Goal: Task Accomplishment & Management: Use online tool/utility

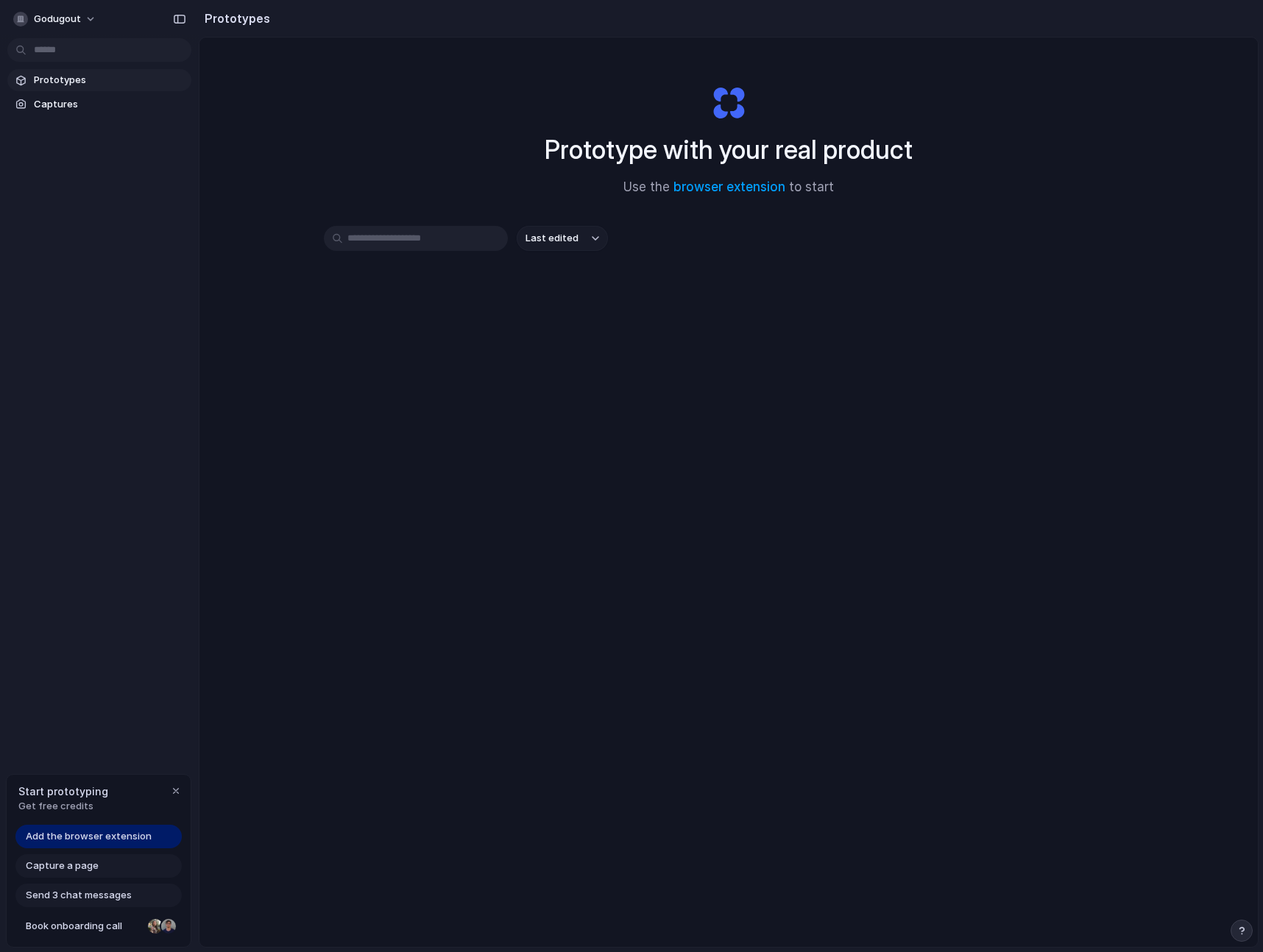
click at [89, 835] on span "Add the browser extension" at bounding box center [88, 837] width 126 height 15
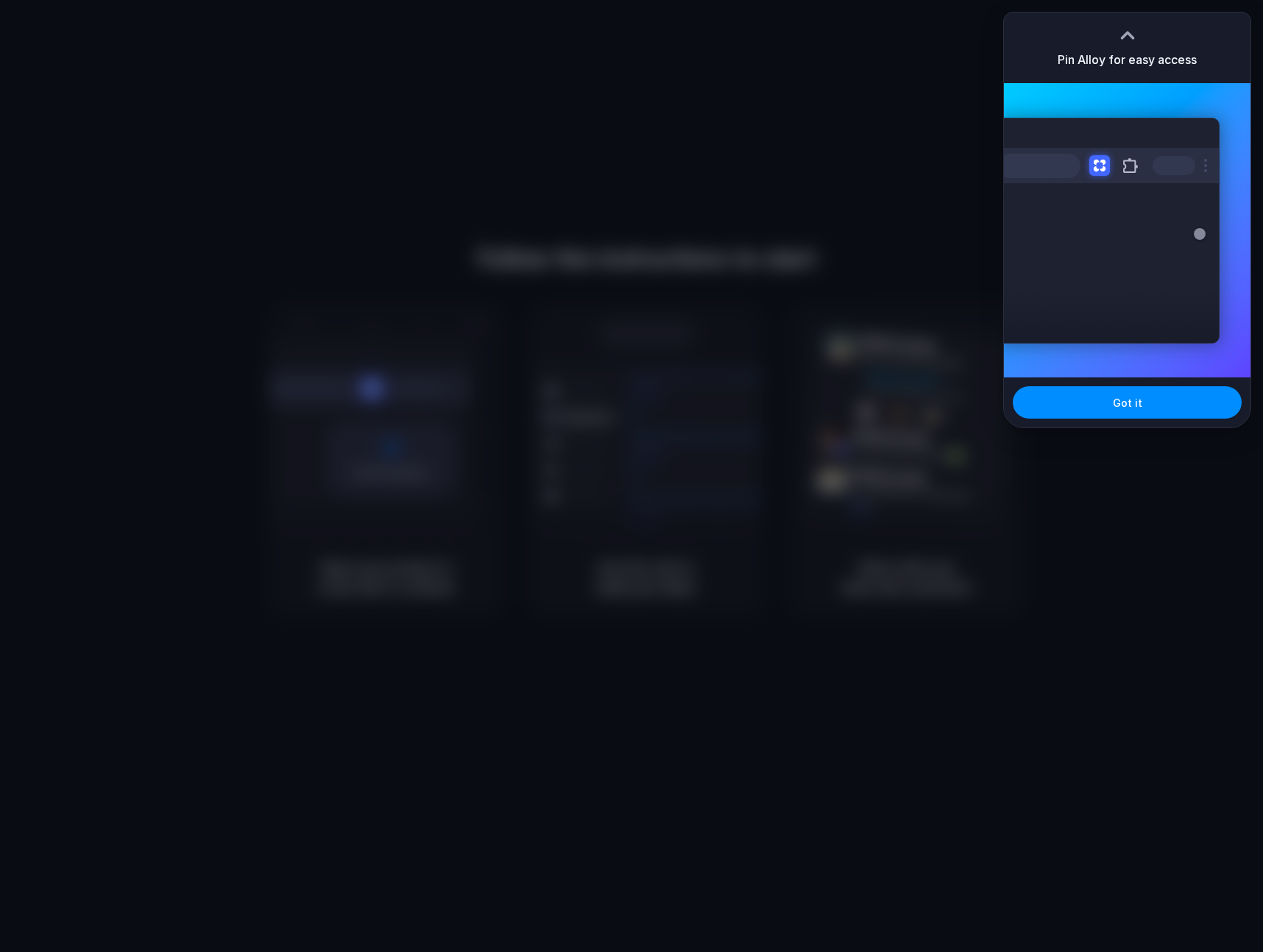
click at [942, 330] on div at bounding box center [631, 476] width 1263 height 952
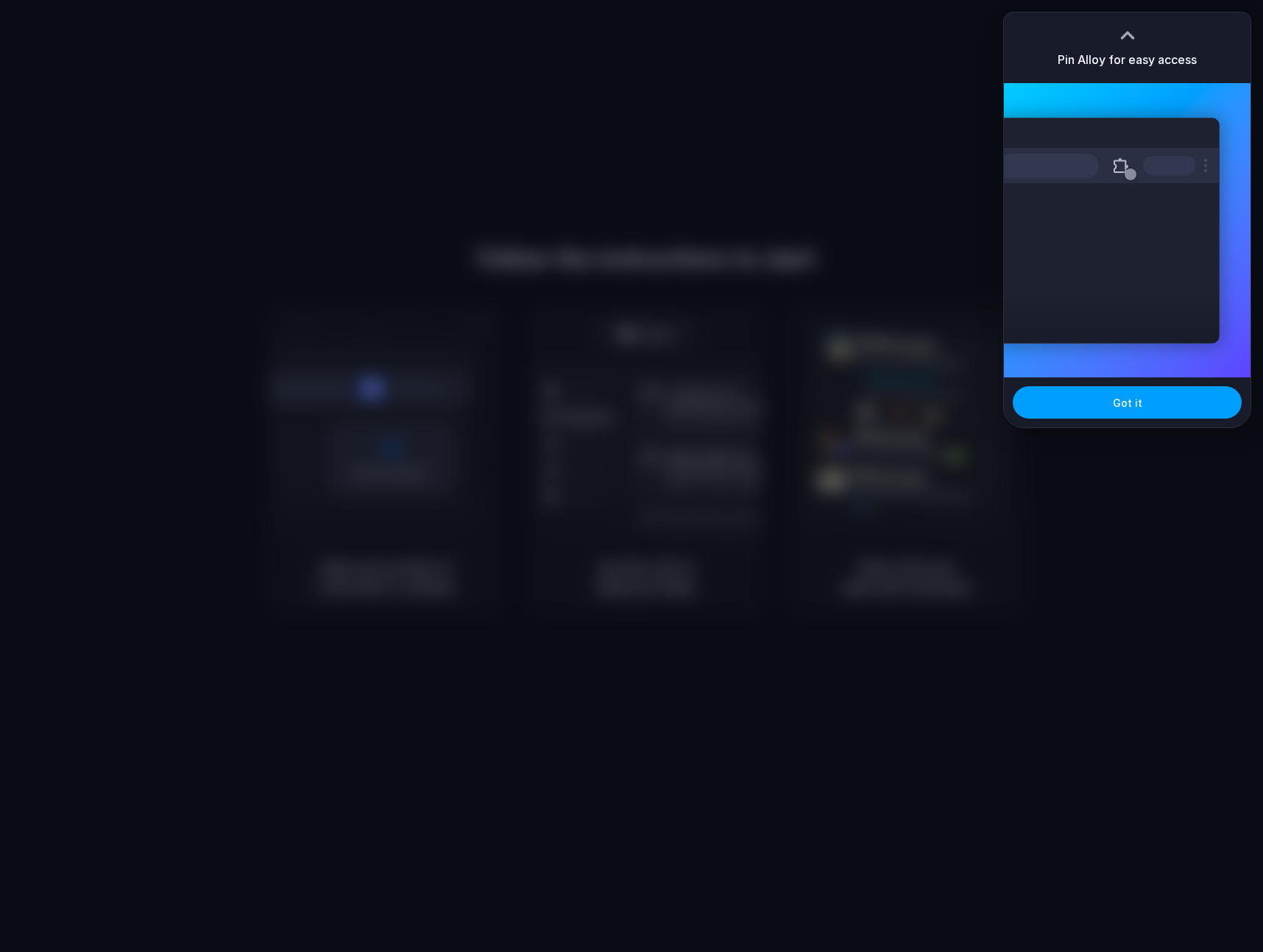
click at [1109, 399] on button "Got it" at bounding box center [1127, 402] width 229 height 33
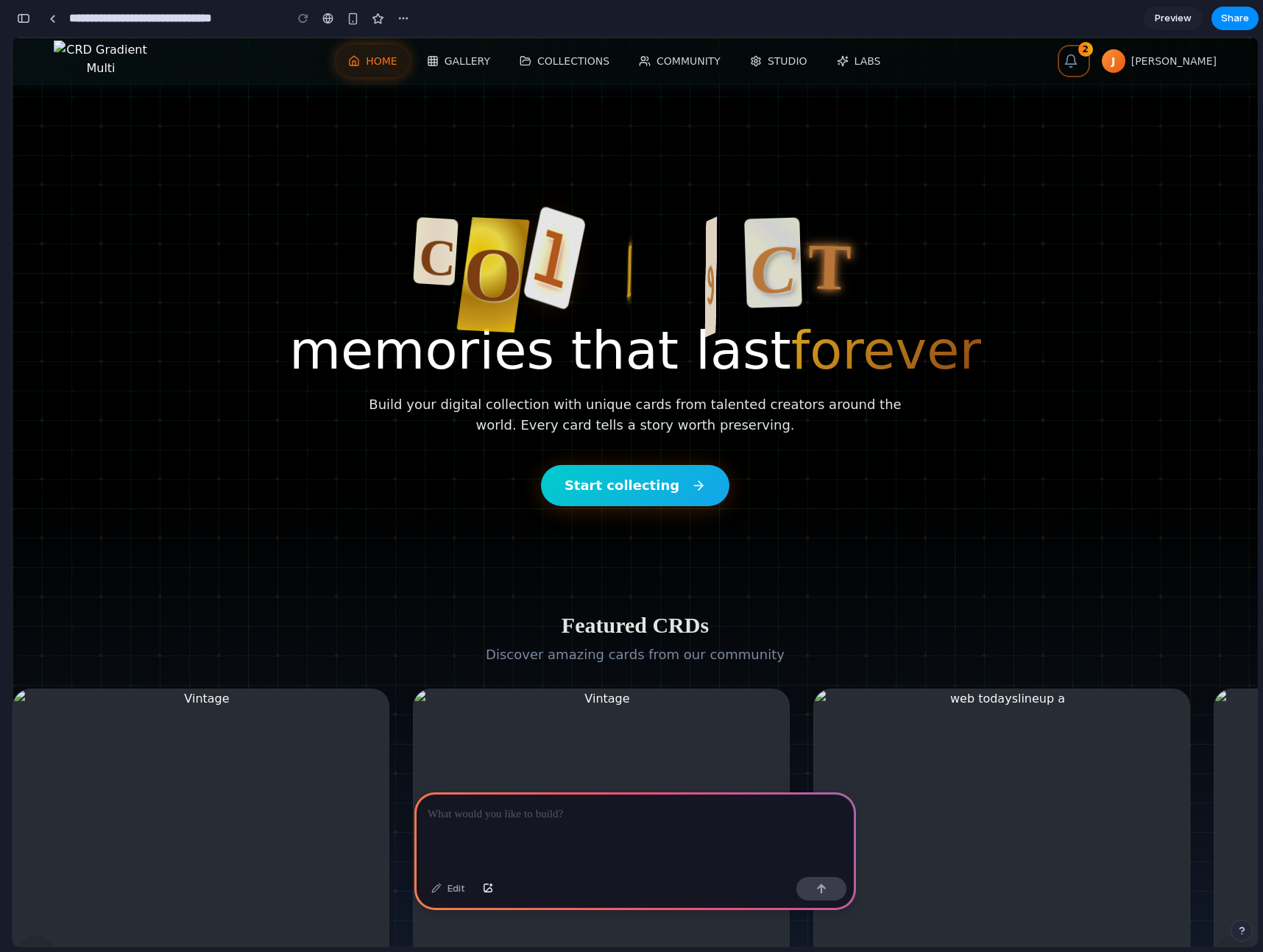
click at [702, 25] on section "**********" at bounding box center [635, 19] width 1246 height 37
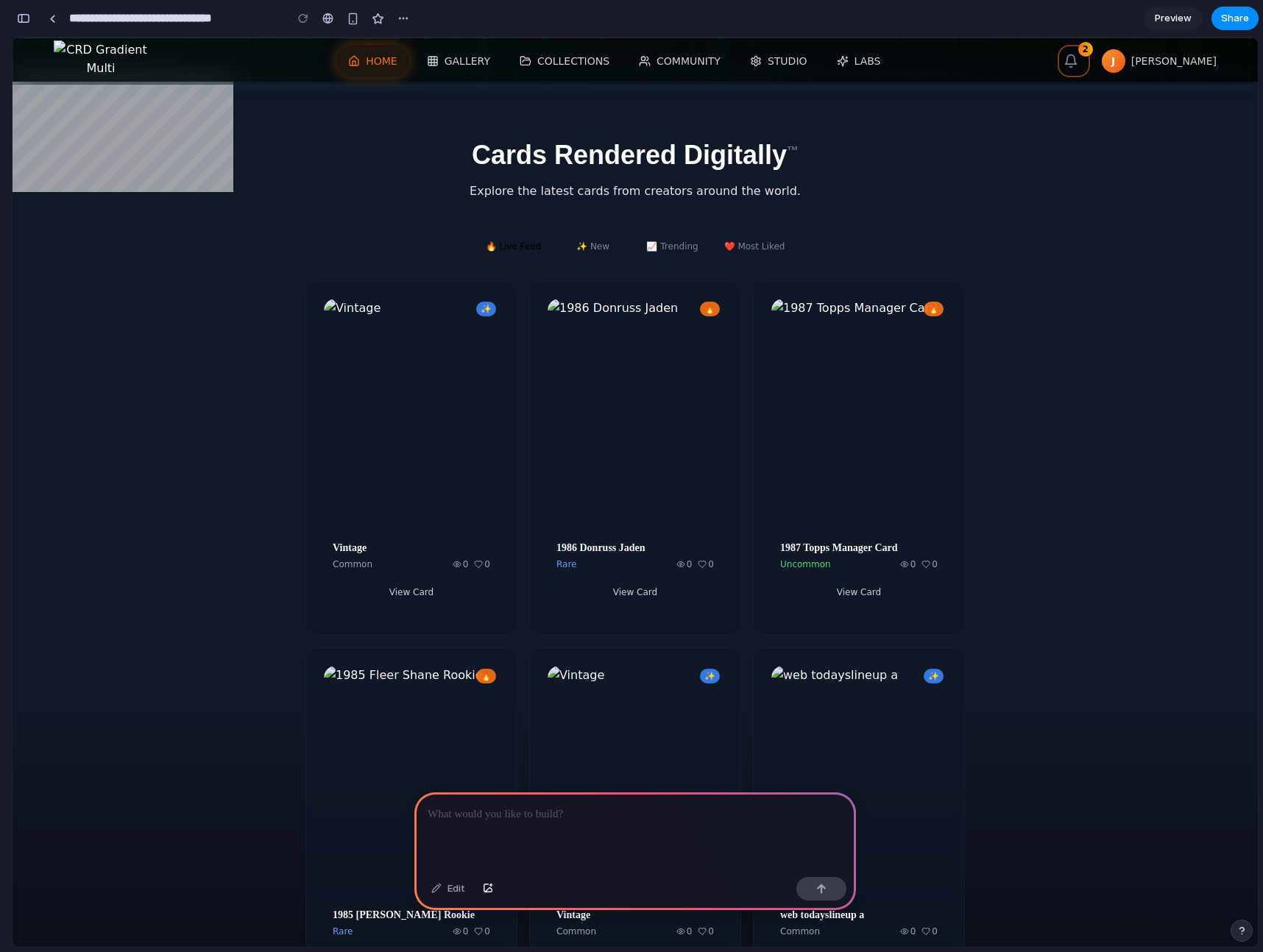
scroll to position [1231, 0]
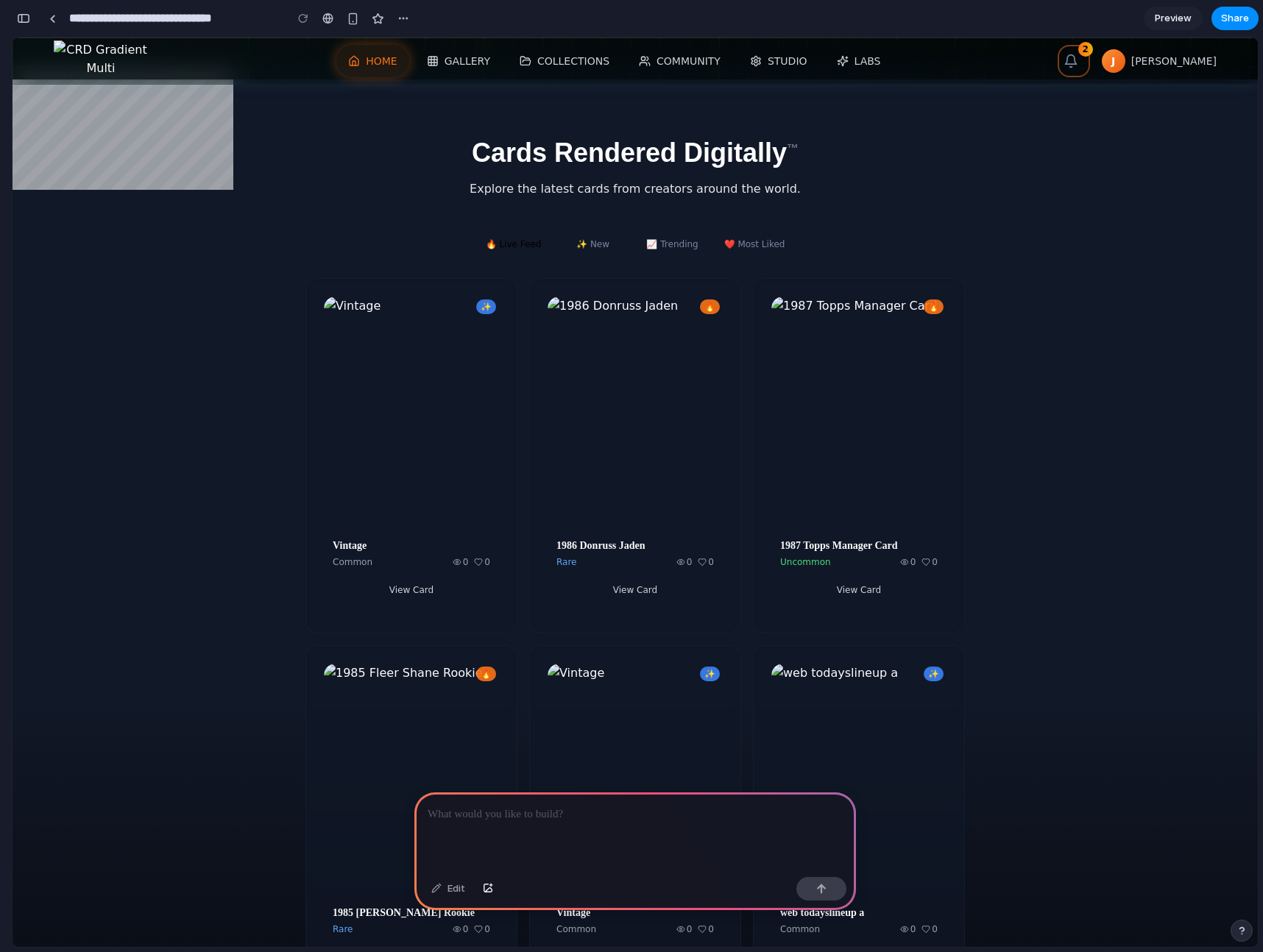
click at [633, 133] on section "Cards Rendered Digitally ™ Explore the latest cards from creators around the wo…" at bounding box center [635, 700] width 1245 height 1241
click at [627, 154] on h2 "Cards Rendered Digitally ™" at bounding box center [635, 152] width 942 height 29
click at [627, 153] on h2 "Cards Rendered Digitally ™" at bounding box center [635, 152] width 942 height 29
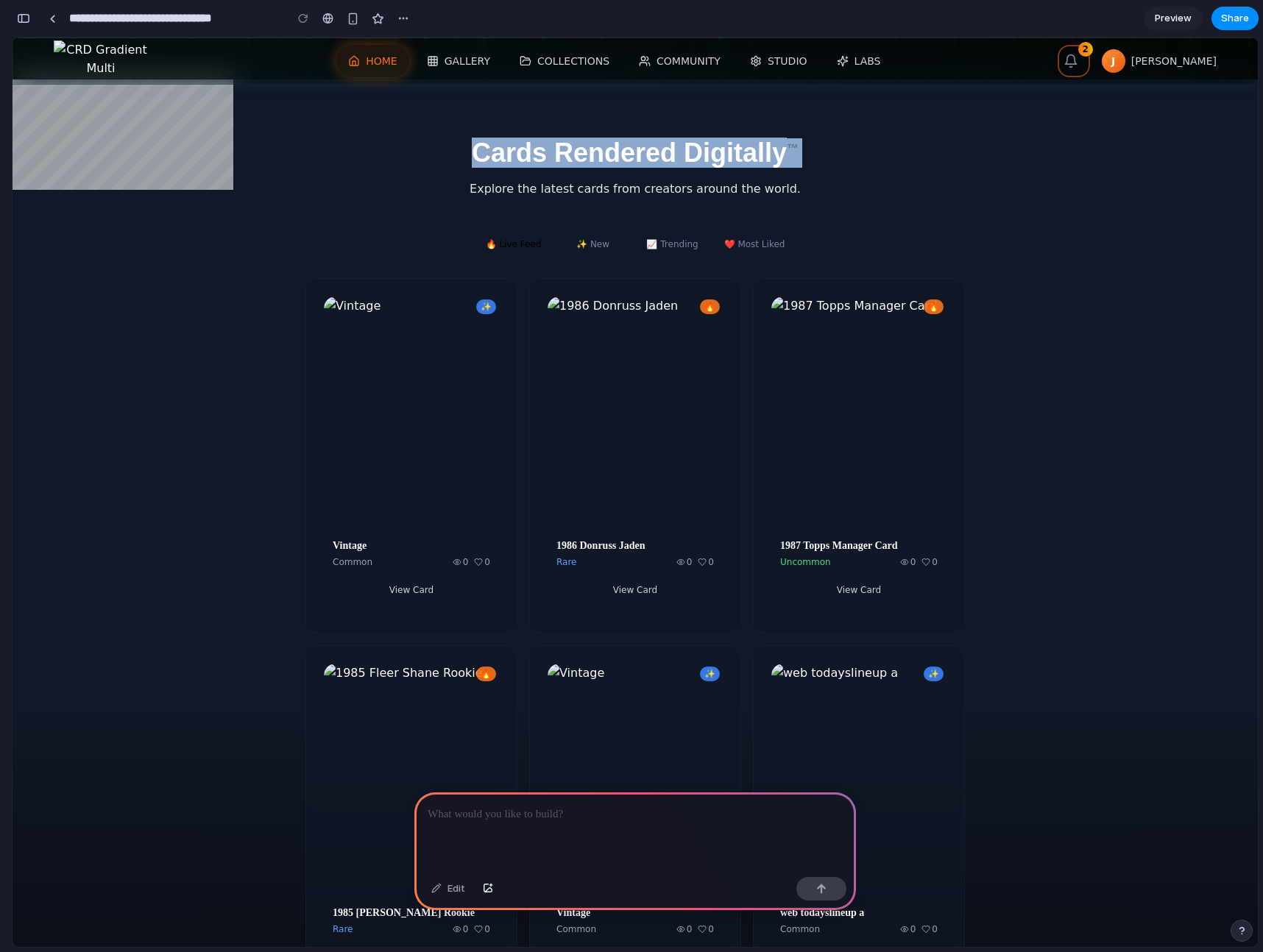
click at [627, 153] on h2 "Cards Rendered Digitally ™" at bounding box center [635, 152] width 942 height 29
copy h2 "Cards Rendered Digitally ™"
click at [540, 825] on div at bounding box center [635, 831] width 442 height 78
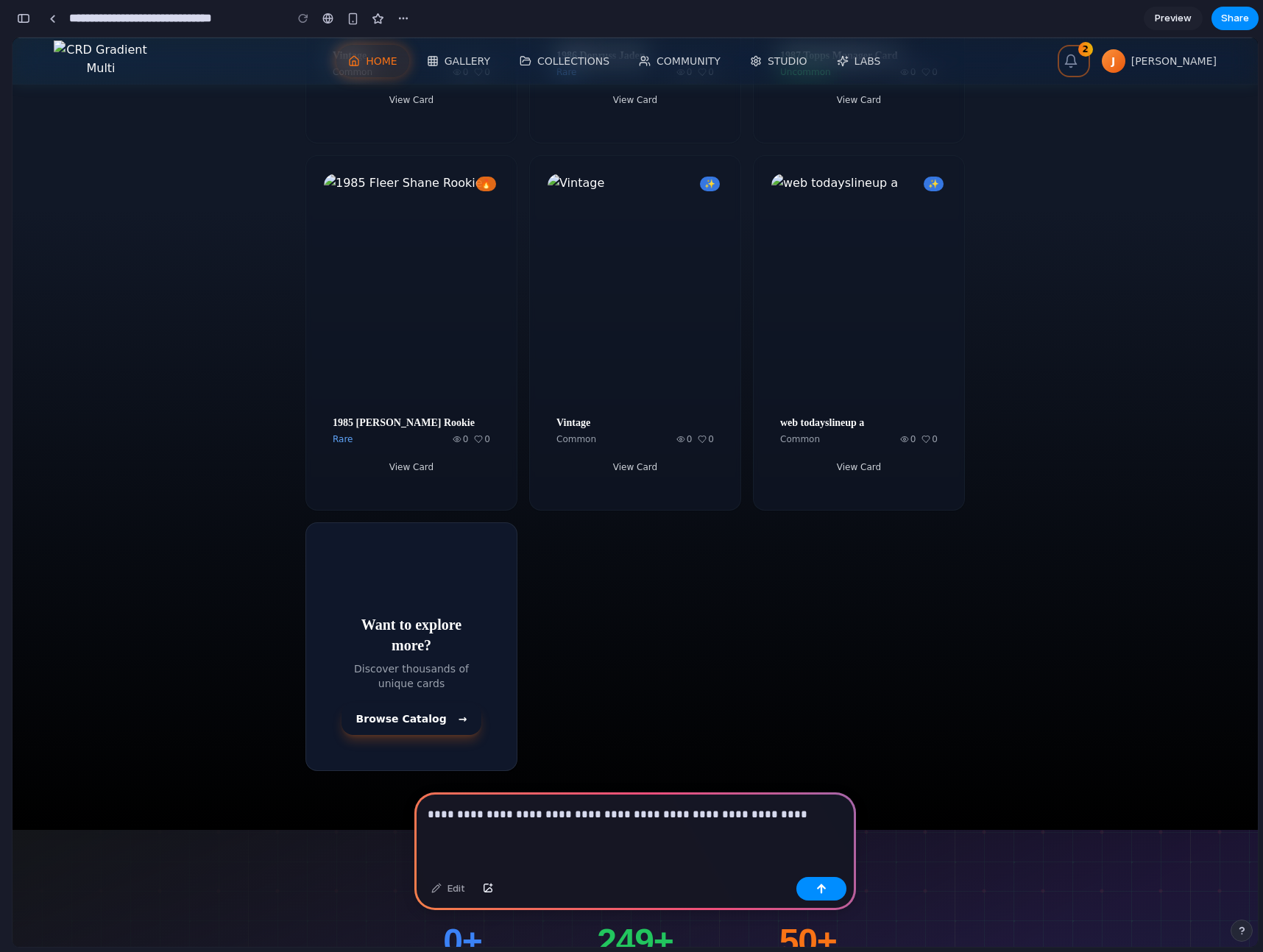
scroll to position [1727, 0]
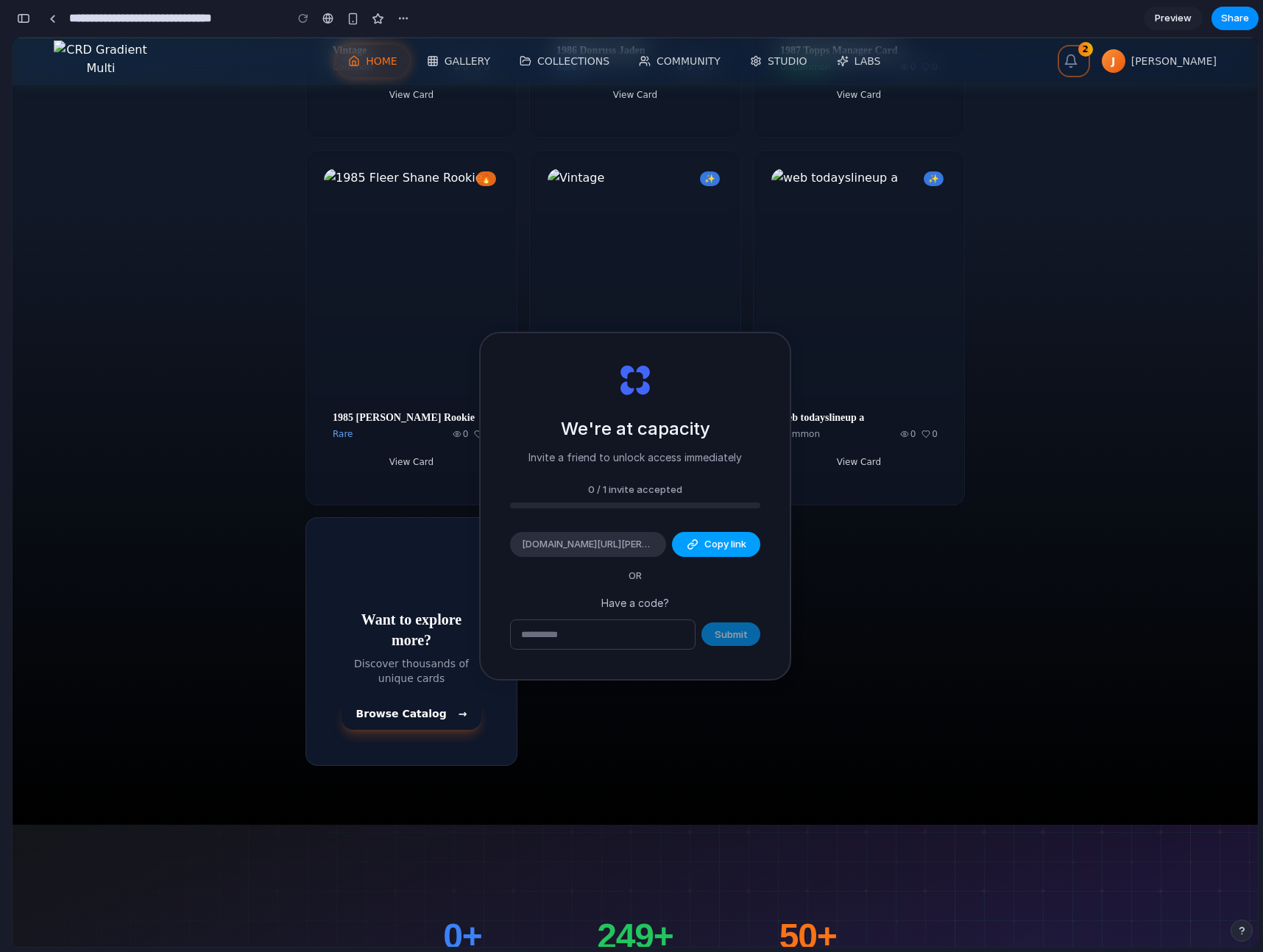
click at [715, 544] on span "Copy link" at bounding box center [725, 545] width 42 height 15
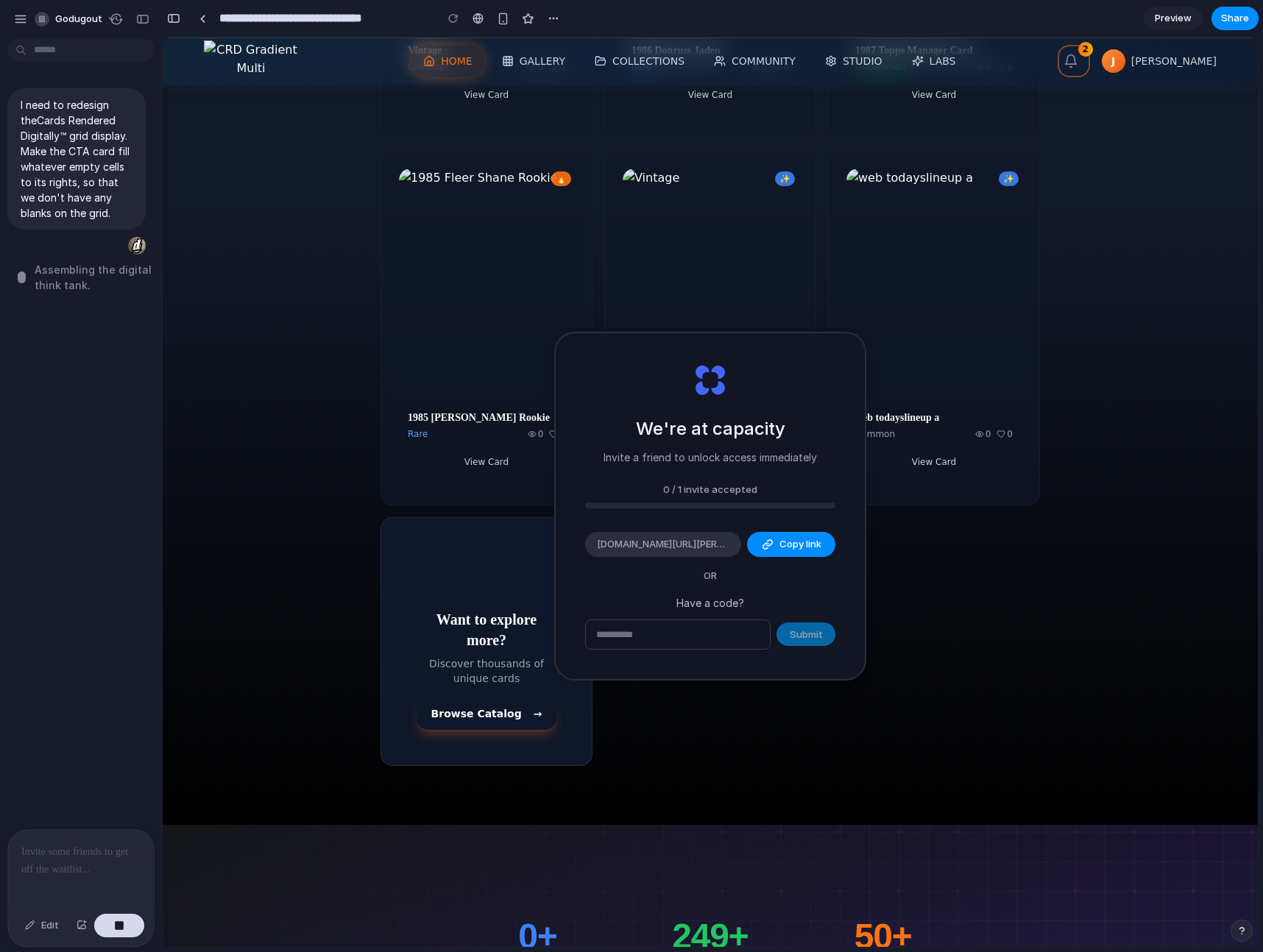
click at [1199, 517] on section "Cards Rendered Digitally ™ Explore the latest cards from creators around the wo…" at bounding box center [710, 205] width 1095 height 1241
drag, startPoint x: 1176, startPoint y: 528, endPoint x: 1081, endPoint y: 536, distance: 95.3
click at [1167, 528] on div "Cards Rendered Digitally ™ Explore the latest cards from creators around the wo…" at bounding box center [710, 205] width 942 height 1123
click at [841, 347] on div "We're at capacity Invite a friend to unlock access immediately 0 / 1 invite acc…" at bounding box center [710, 506] width 309 height 346
click at [846, 346] on div "We're at capacity Invite a friend to unlock access immediately 0 / 1 invite acc…" at bounding box center [710, 506] width 309 height 346
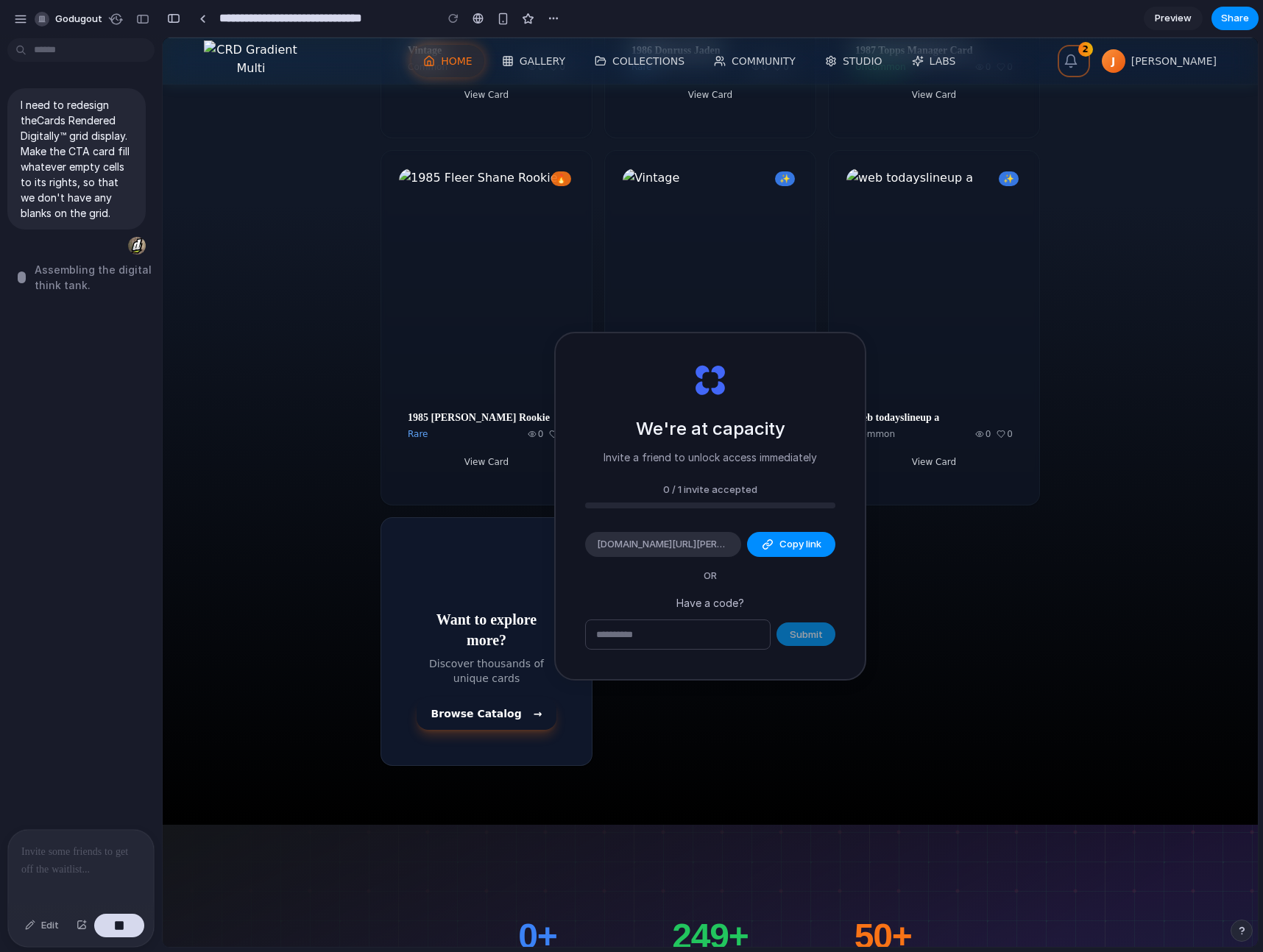
click at [845, 346] on div "We're at capacity Invite a friend to unlock access immediately 0 / 1 invite acc…" at bounding box center [710, 506] width 309 height 346
click at [677, 542] on span "alloy.app/invite/jay-dugout-UKUNJG" at bounding box center [663, 545] width 132 height 15
click at [805, 542] on span "Copy link" at bounding box center [800, 545] width 42 height 15
click at [663, 630] on input "text" at bounding box center [678, 635] width 184 height 29
type input "**********"
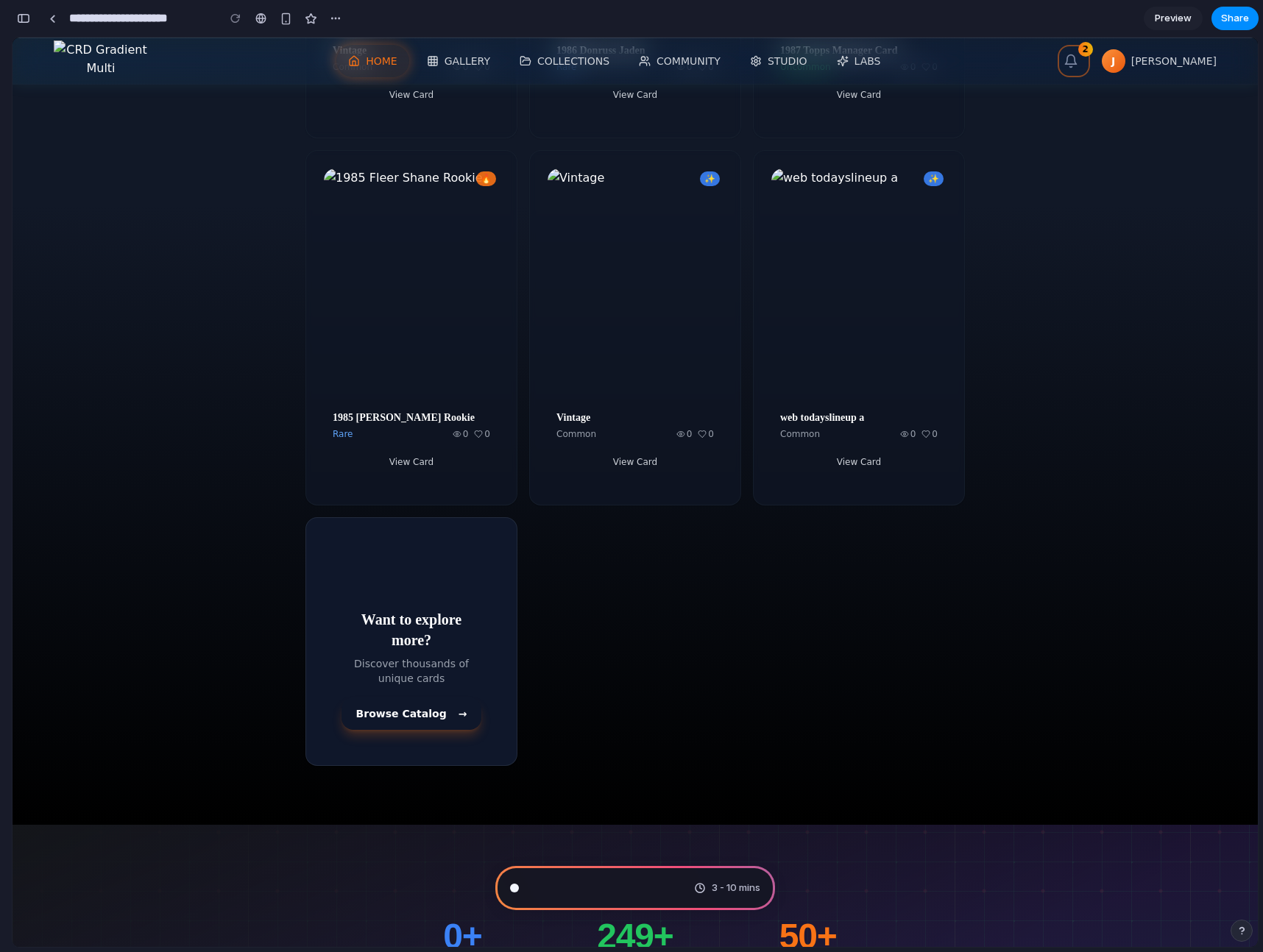
scroll to position [0, 0]
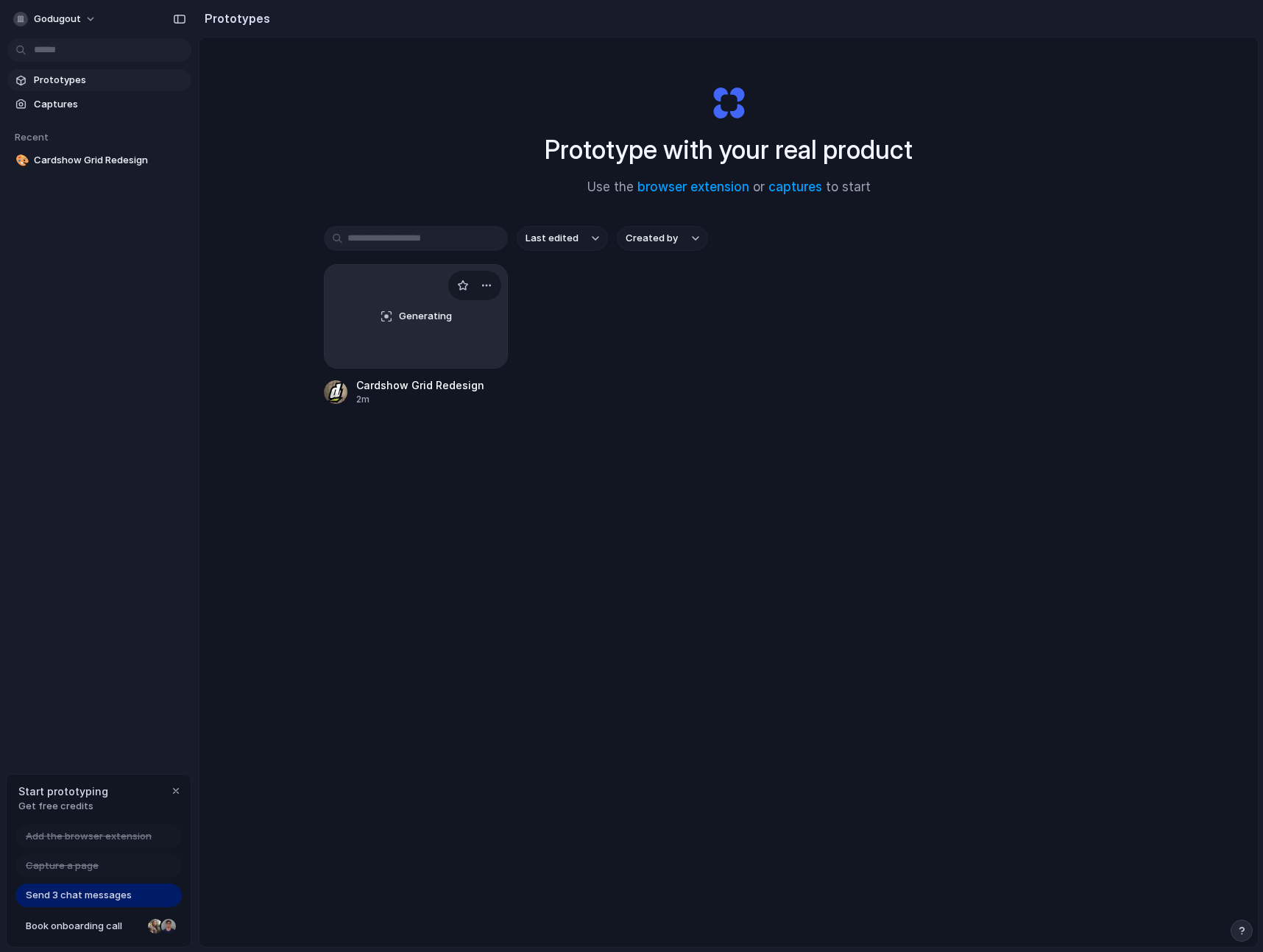
click at [448, 338] on div "Generating" at bounding box center [415, 316] width 182 height 103
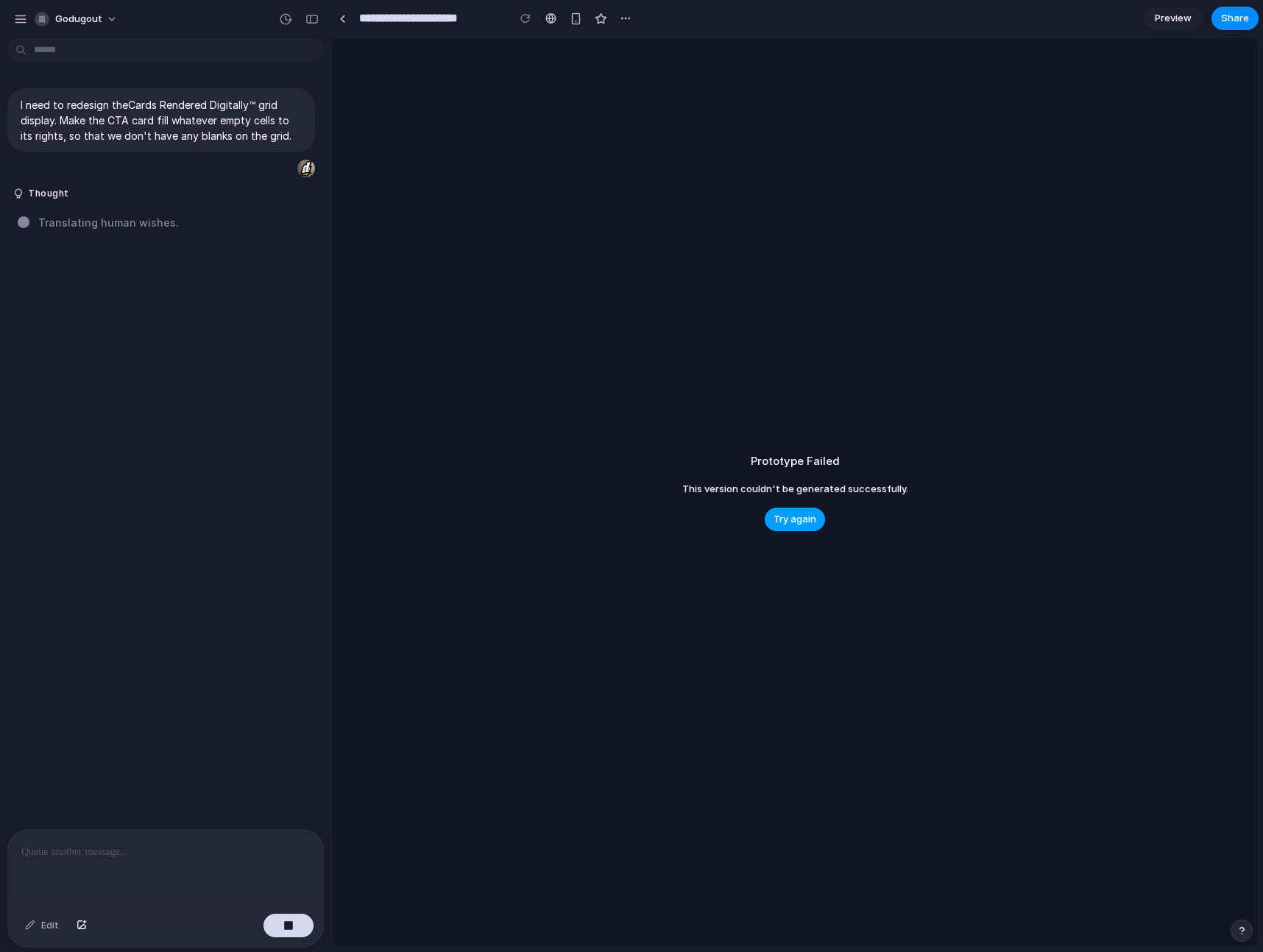
click at [793, 523] on span "Try again" at bounding box center [795, 519] width 42 height 15
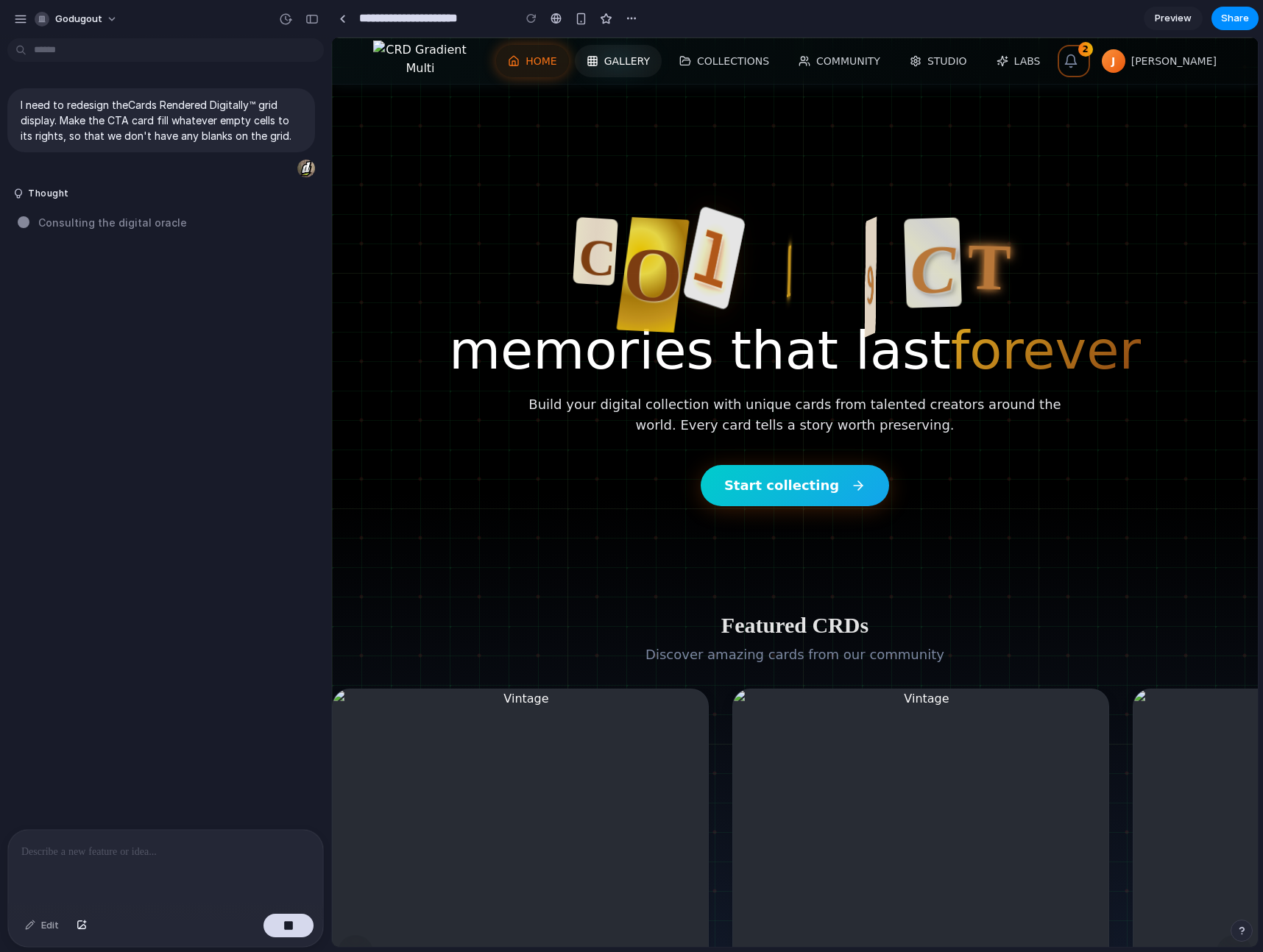
click at [650, 60] on span "GALLERY" at bounding box center [627, 61] width 46 height 15
click at [769, 65] on span "COLLECTIONS" at bounding box center [733, 61] width 72 height 15
click at [875, 69] on span at bounding box center [839, 61] width 105 height 33
click at [967, 65] on span "STUDIO" at bounding box center [947, 61] width 40 height 15
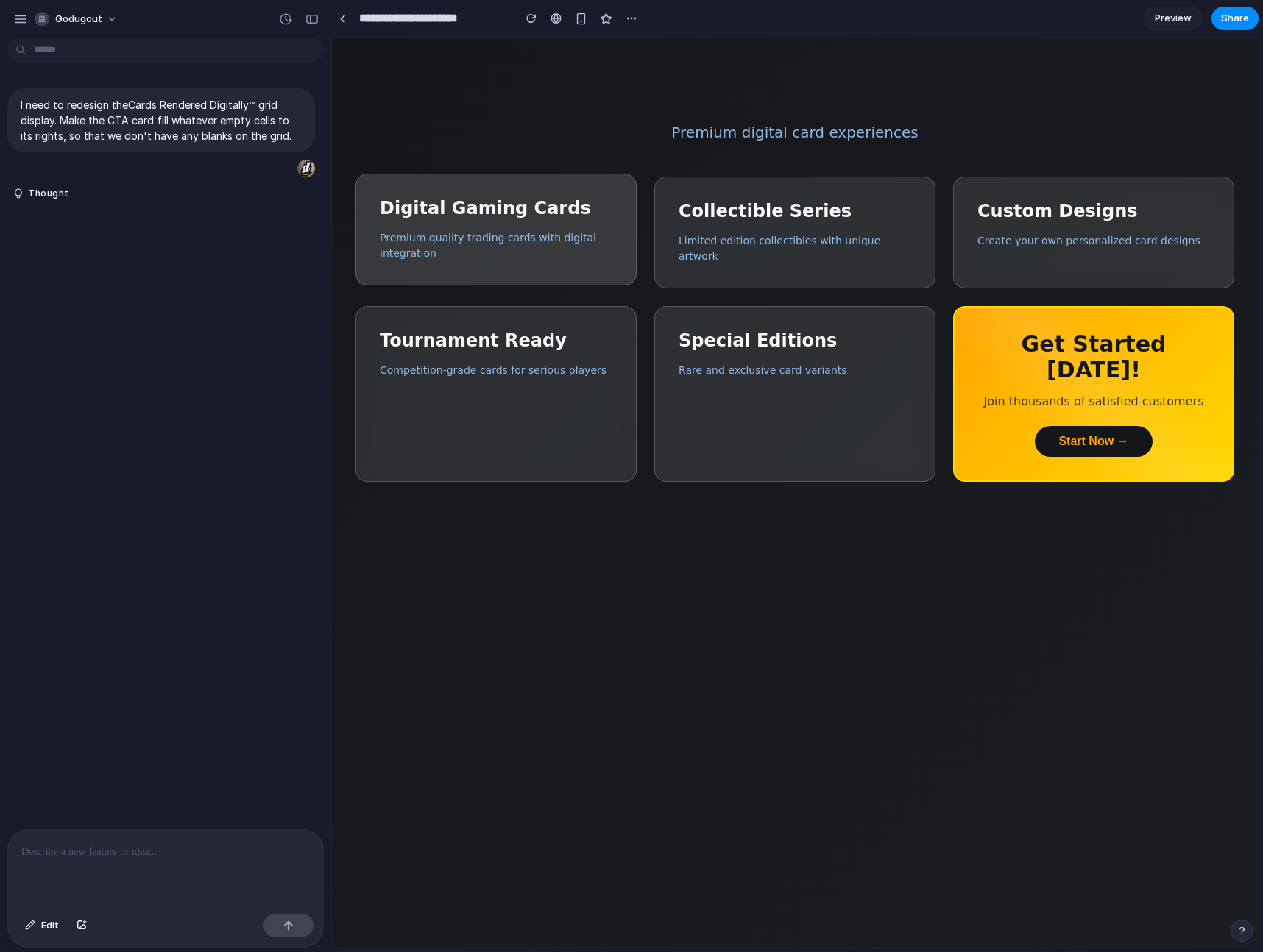
click at [462, 247] on p "Premium quality trading cards with digital integration" at bounding box center [496, 245] width 233 height 31
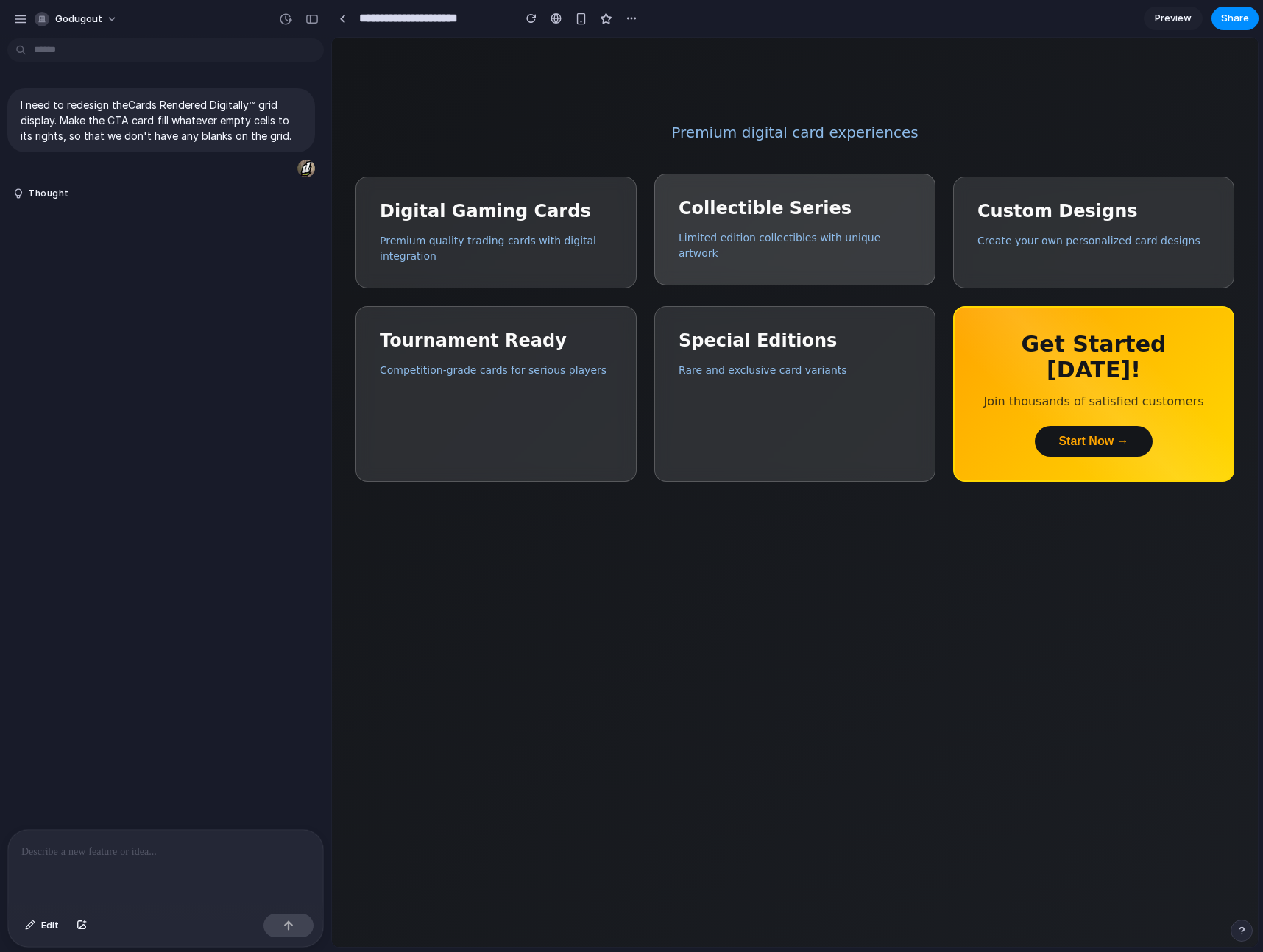
click at [822, 234] on p "Limited edition collectibles with unique artwork" at bounding box center [795, 245] width 233 height 31
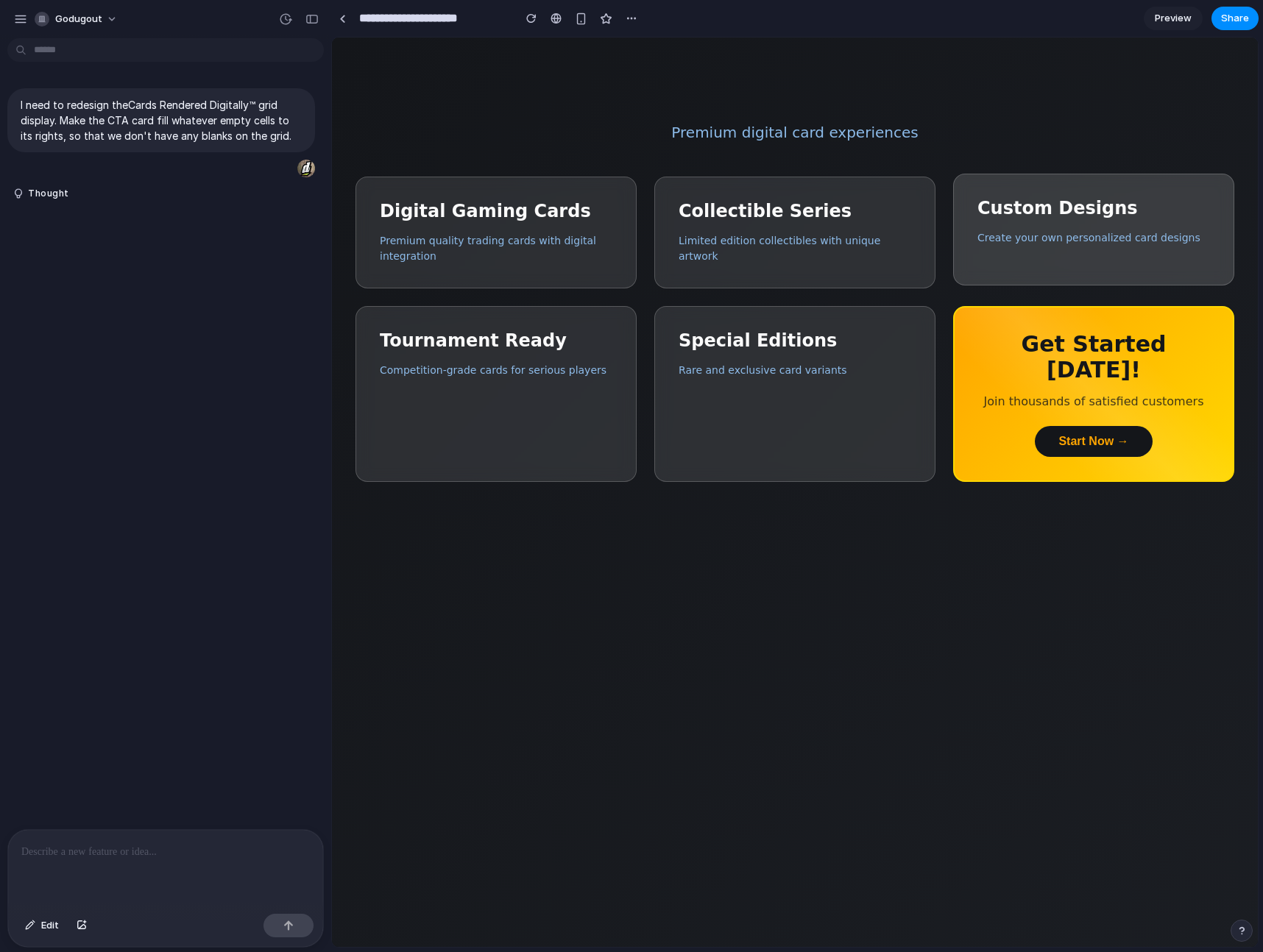
click at [1083, 230] on div "Custom Designs Create your own personalized card designs" at bounding box center [1093, 229] width 281 height 112
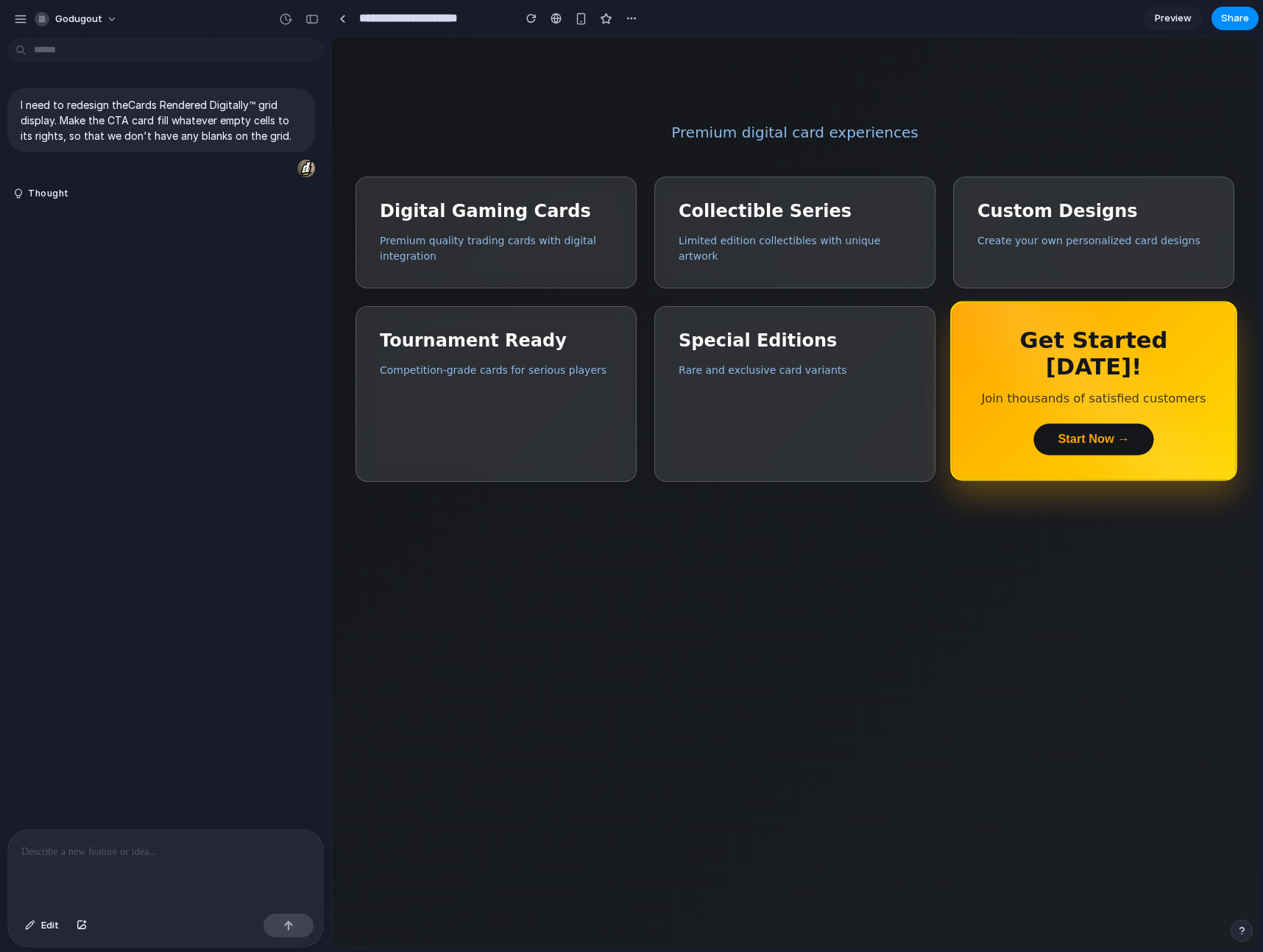
click at [1149, 391] on p "Join thousands of satisfied customers" at bounding box center [1094, 398] width 225 height 14
click at [1107, 423] on button "Start Now →" at bounding box center [1094, 440] width 125 height 33
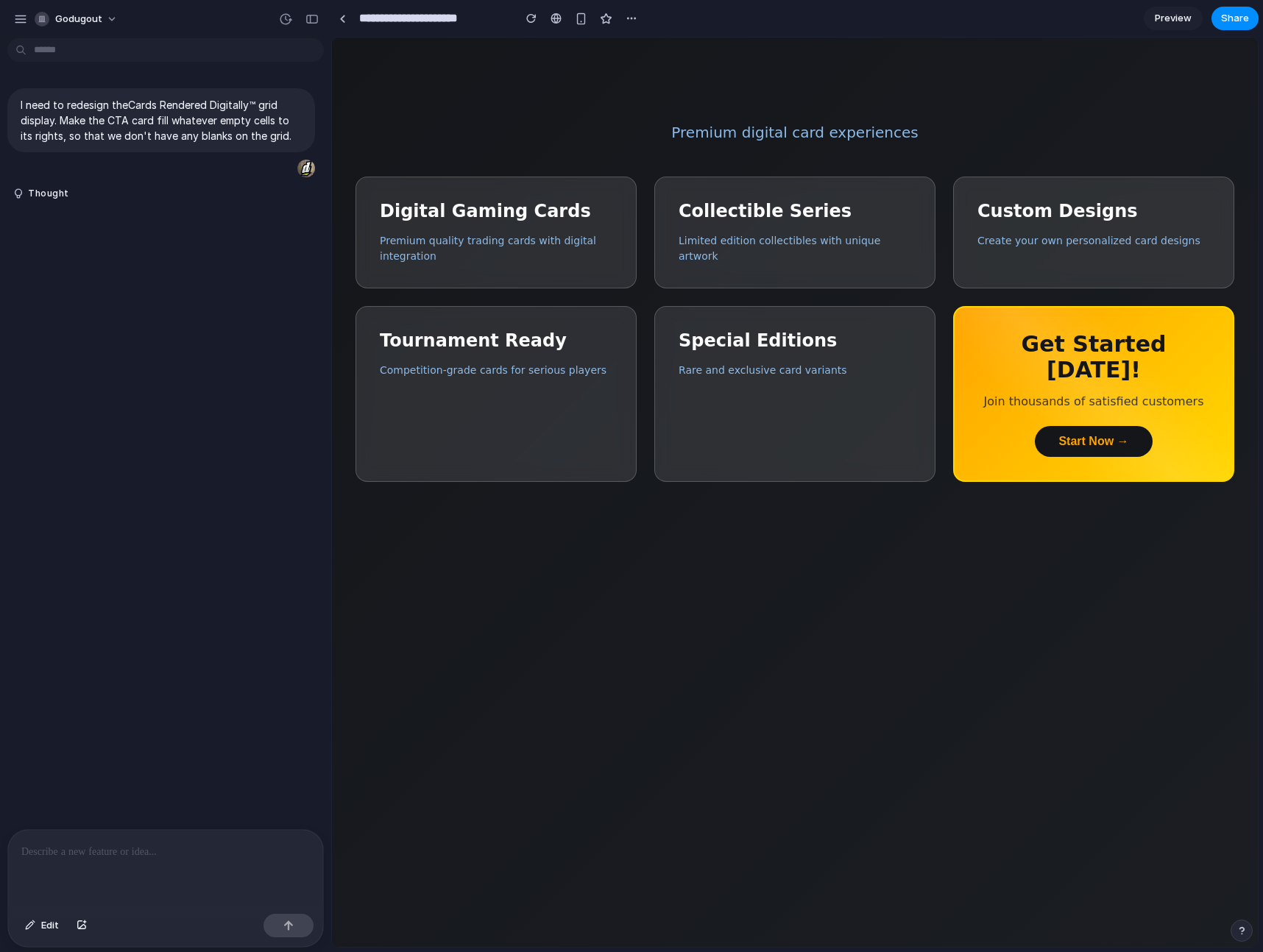
click at [1166, 32] on section "**********" at bounding box center [795, 19] width 927 height 37
click at [1161, 11] on link "Preview" at bounding box center [1173, 19] width 59 height 24
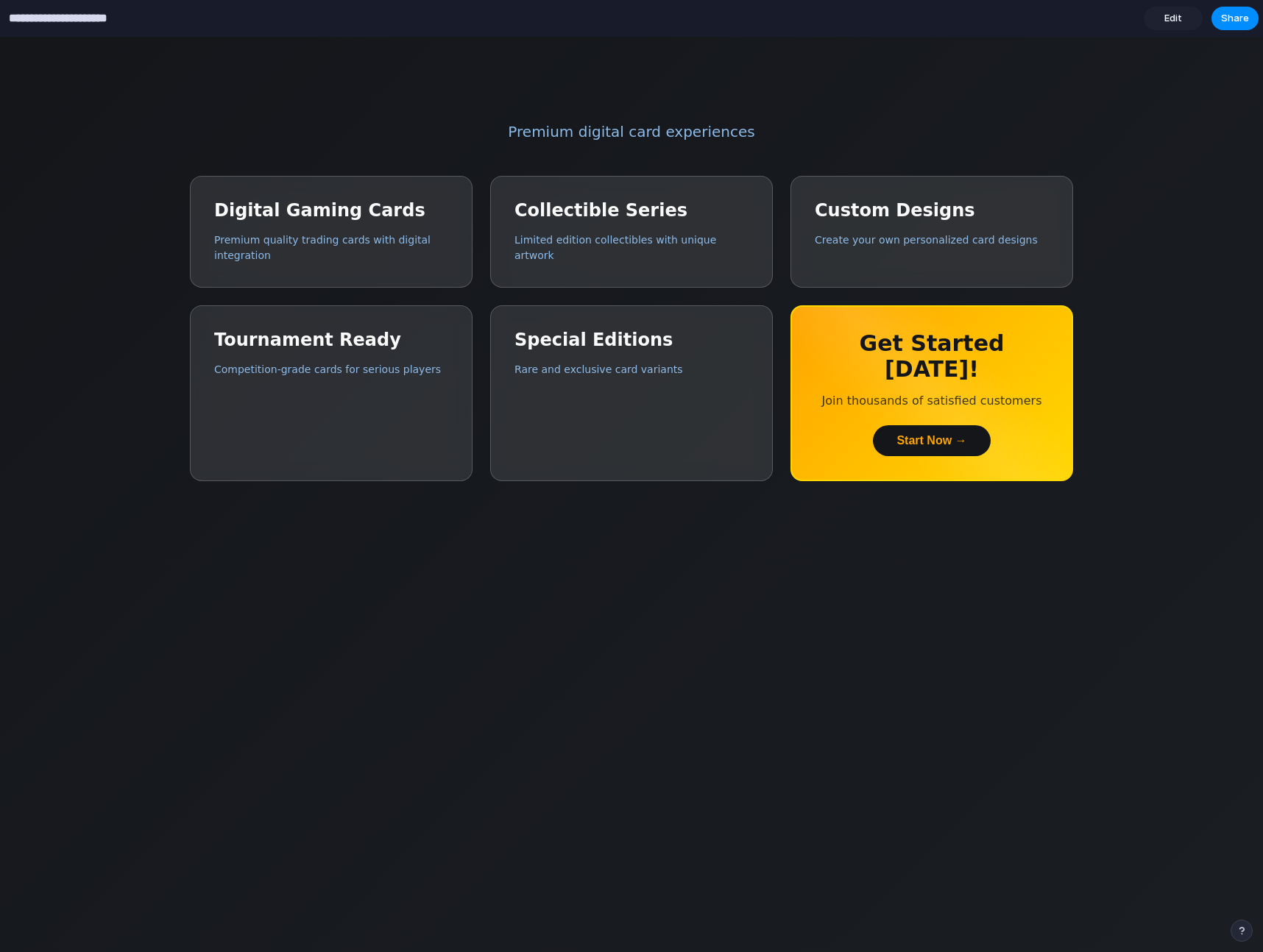
click at [20, 26] on input "**********" at bounding box center [79, 19] width 146 height 26
click at [1180, 16] on span "Edit" at bounding box center [1173, 19] width 18 height 15
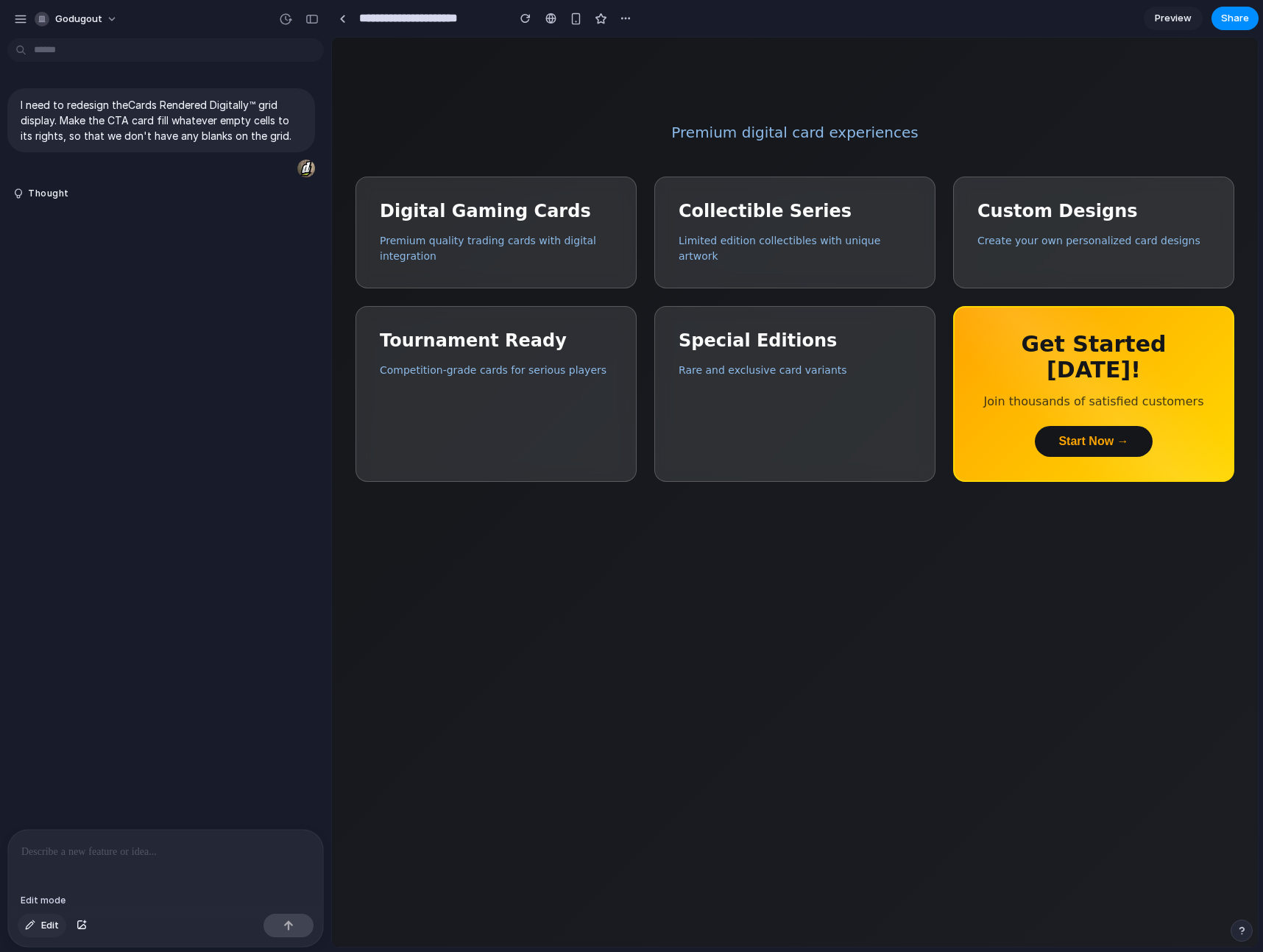
click at [59, 928] on button "Edit" at bounding box center [41, 926] width 48 height 24
click at [40, 926] on button "Edit" at bounding box center [41, 926] width 48 height 24
click at [81, 926] on div "button" at bounding box center [82, 926] width 11 height 9
click at [553, 19] on div at bounding box center [551, 18] width 11 height 11
click at [577, 22] on div "button" at bounding box center [576, 19] width 12 height 12
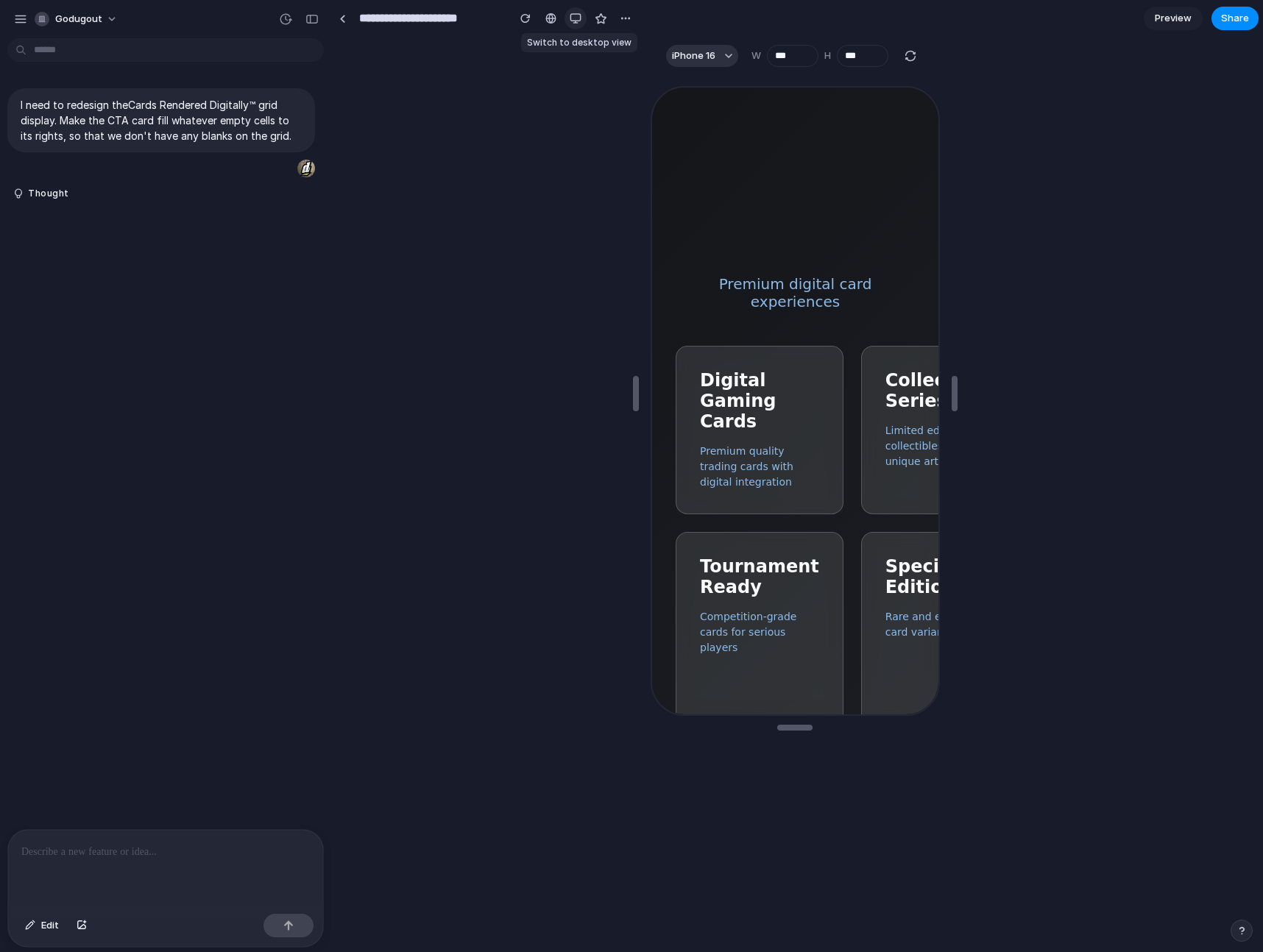
click at [577, 22] on div "button" at bounding box center [575, 18] width 11 height 11
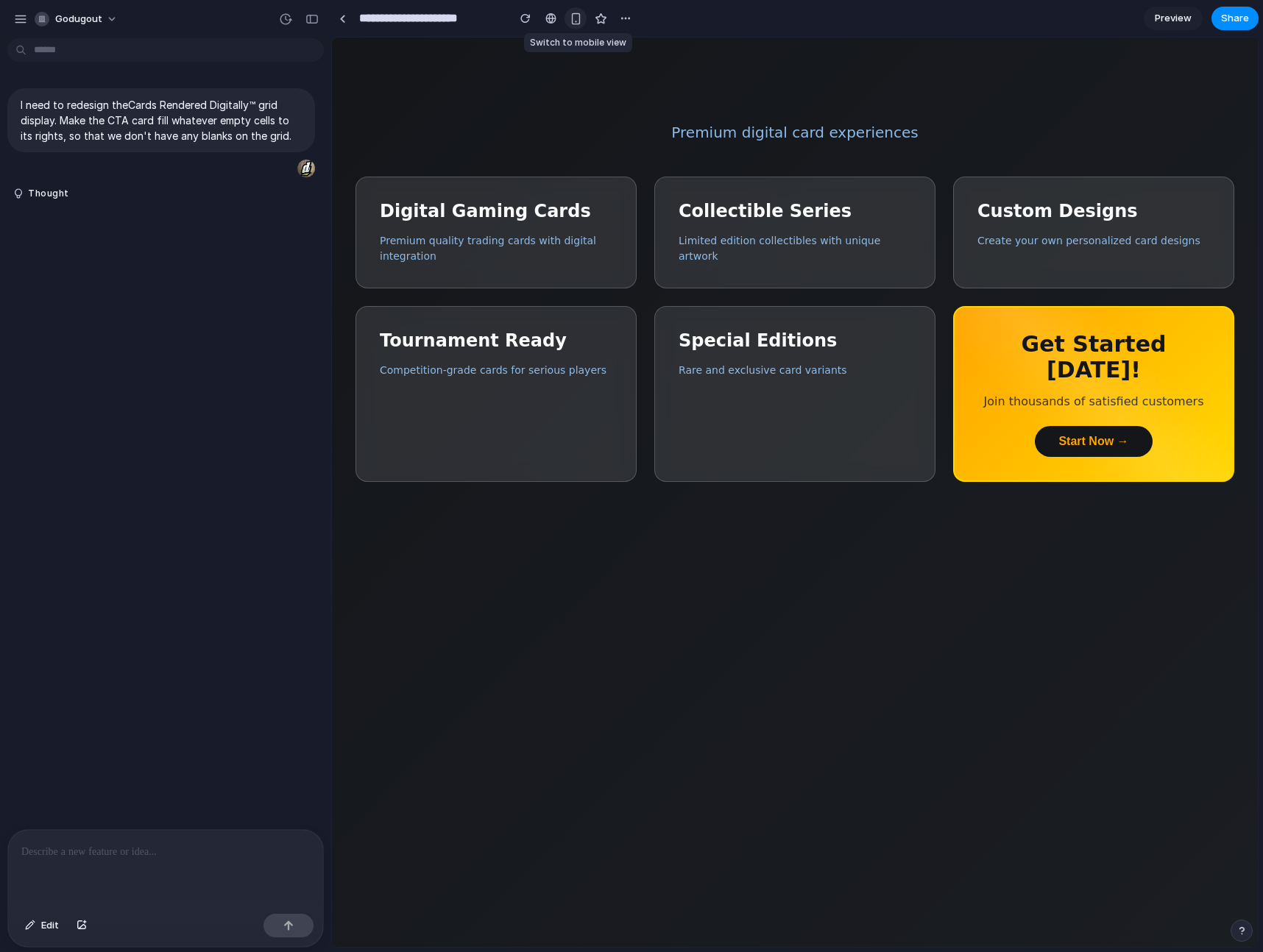
click at [577, 22] on div "button" at bounding box center [576, 19] width 12 height 12
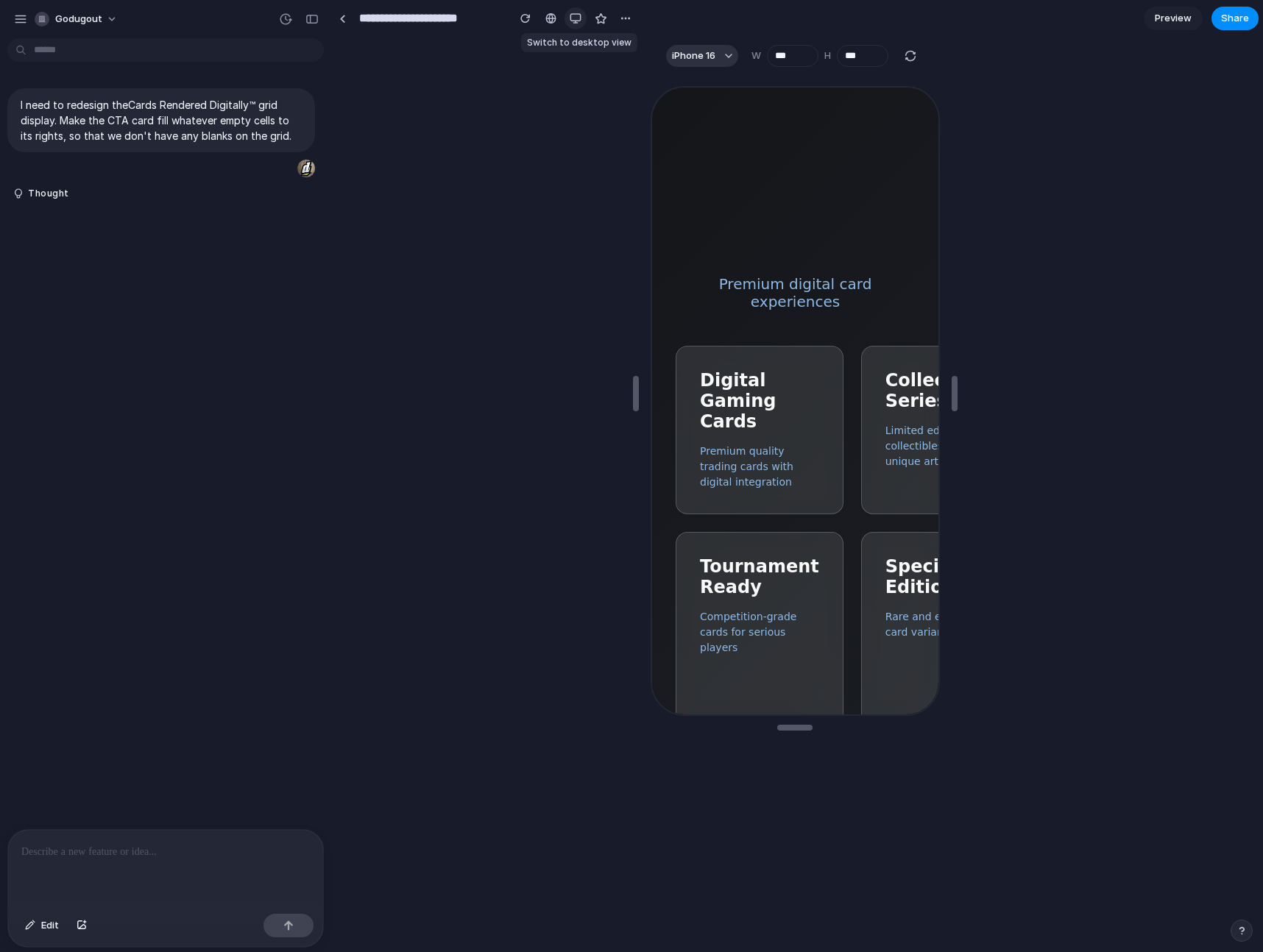
click at [577, 22] on div "button" at bounding box center [575, 18] width 11 height 11
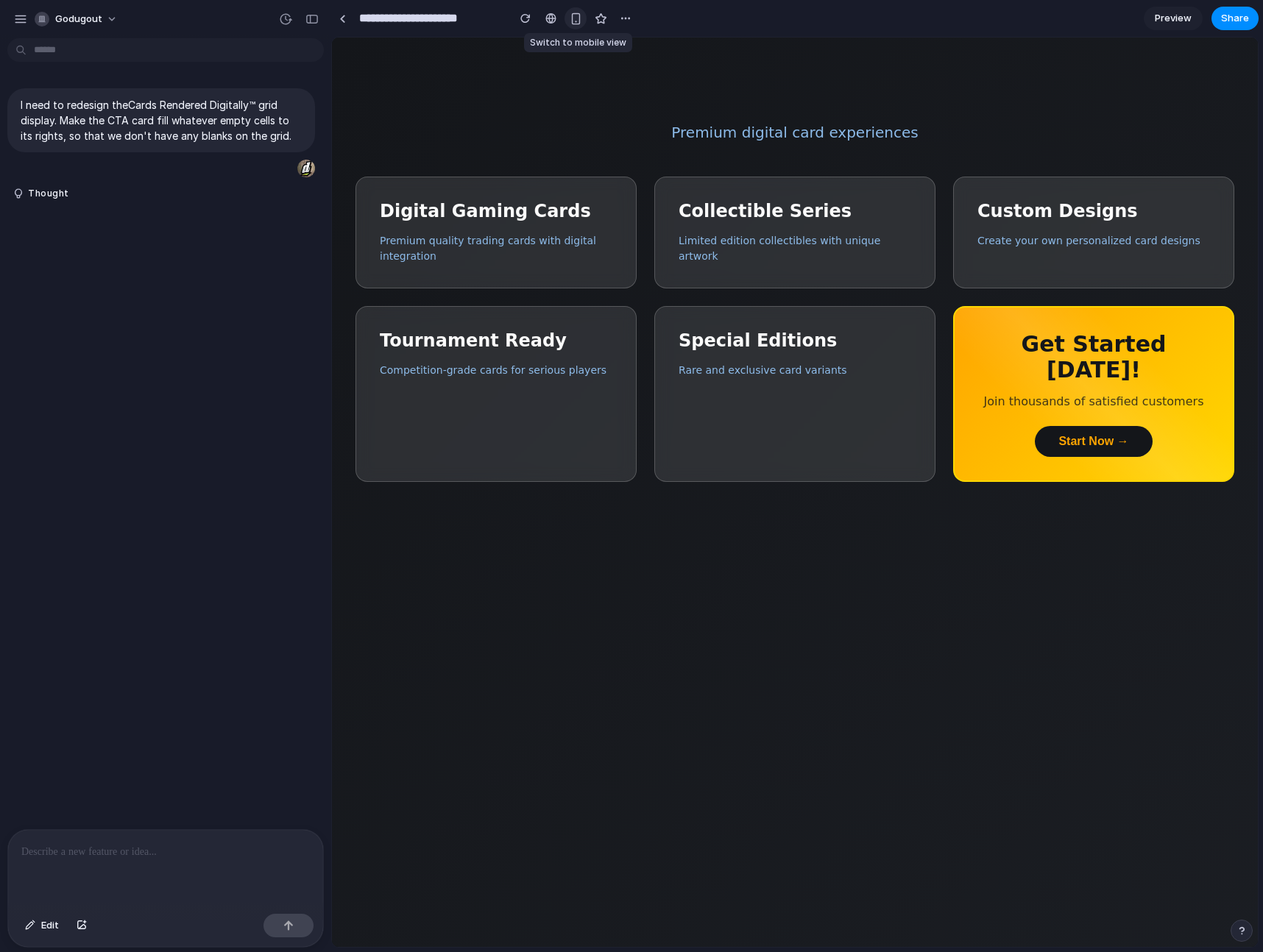
click at [580, 20] on div "button" at bounding box center [576, 19] width 12 height 12
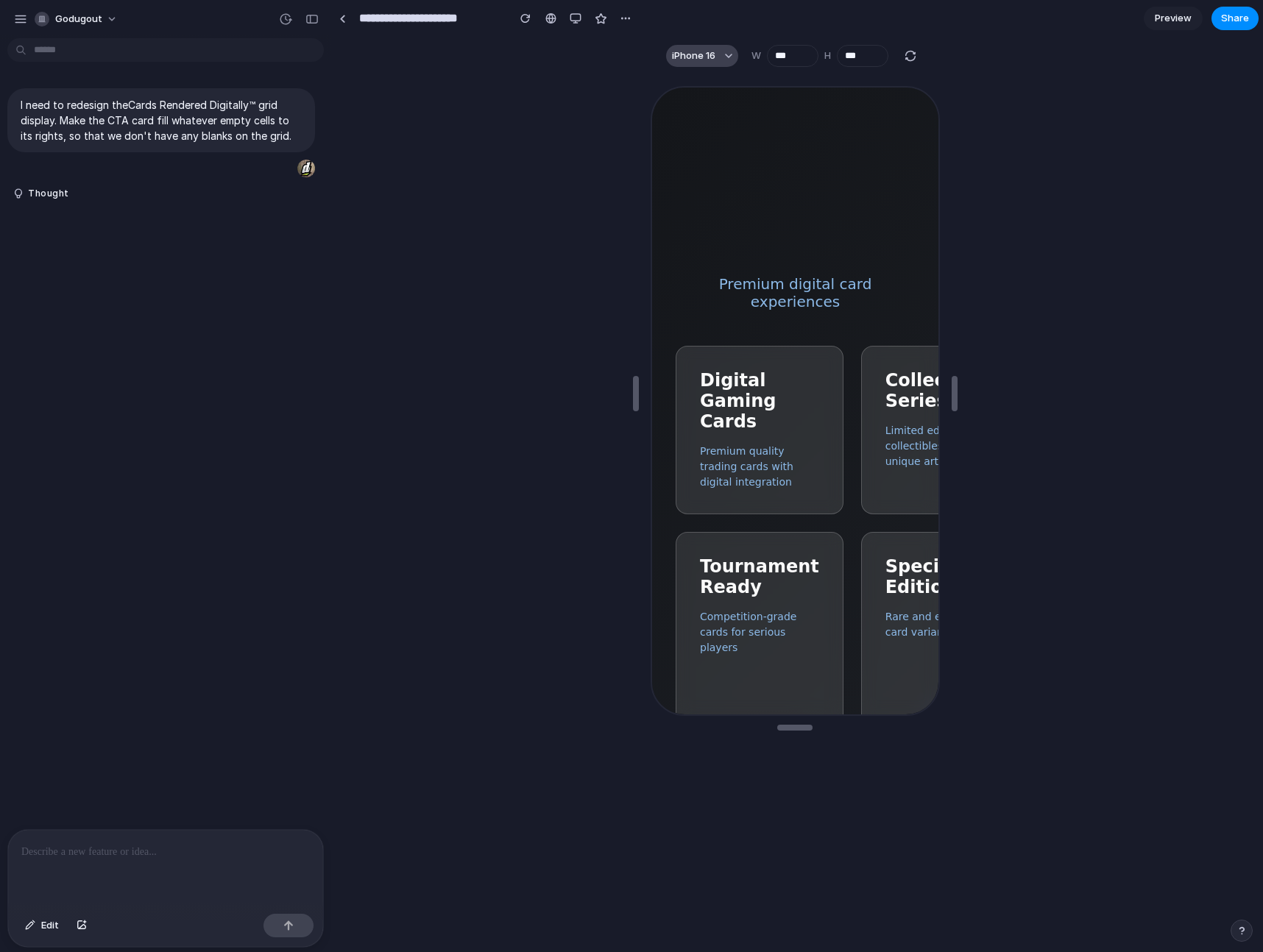
click at [728, 56] on div "button" at bounding box center [728, 56] width 7 height 7
drag, startPoint x: 325, startPoint y: 7, endPoint x: 1002, endPoint y: 265, distance: 724.5
